Goal: Find specific page/section: Find specific page/section

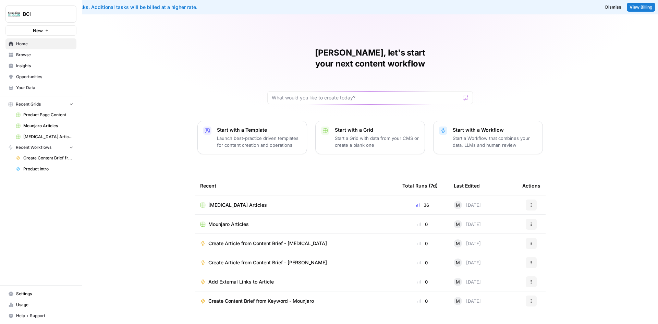
click at [231, 221] on span "Mounjaro Articles" at bounding box center [228, 224] width 40 height 7
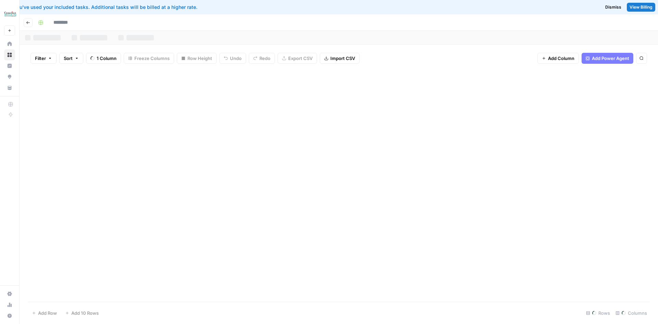
type input "**********"
click at [27, 21] on icon "button" at bounding box center [28, 23] width 4 height 4
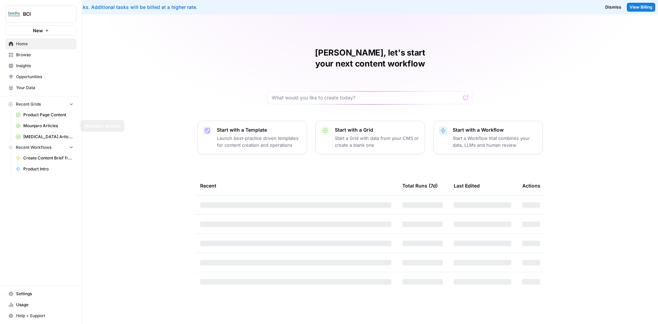
click at [46, 126] on span "Mounjaro Articles" at bounding box center [48, 126] width 50 height 6
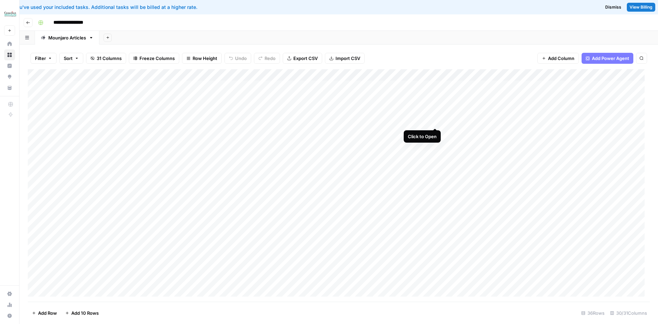
scroll to position [215, 0]
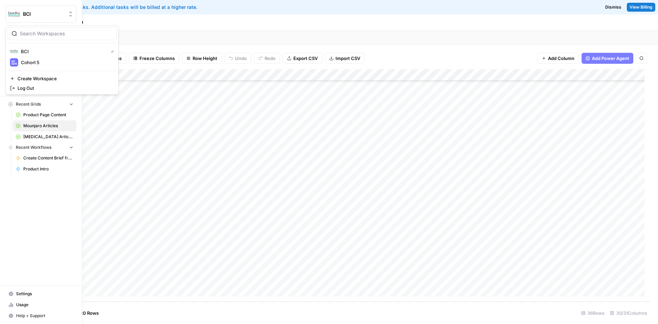
click at [26, 16] on span "BCI" at bounding box center [43, 14] width 41 height 7
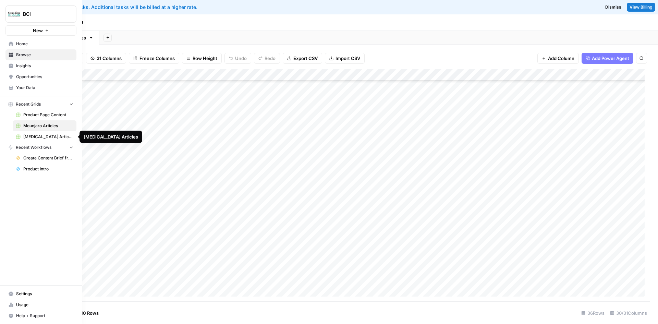
click at [44, 137] on span "[MEDICAL_DATA] Articles" at bounding box center [48, 137] width 50 height 6
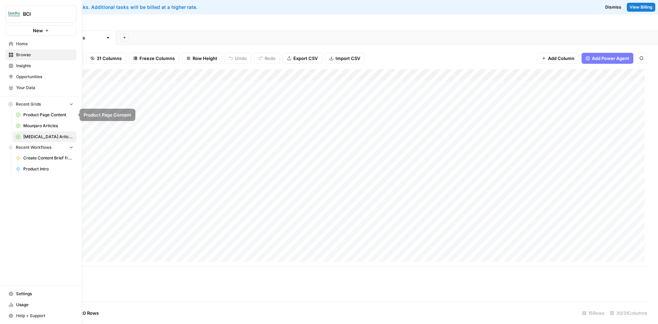
click at [42, 125] on span "Mounjaro Articles" at bounding box center [48, 126] width 50 height 6
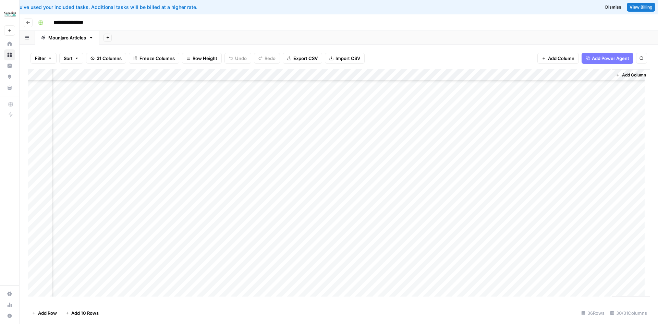
scroll to position [0, 1295]
click at [124, 109] on div "Add Column" at bounding box center [339, 185] width 622 height 232
